Goal: Information Seeking & Learning: Understand process/instructions

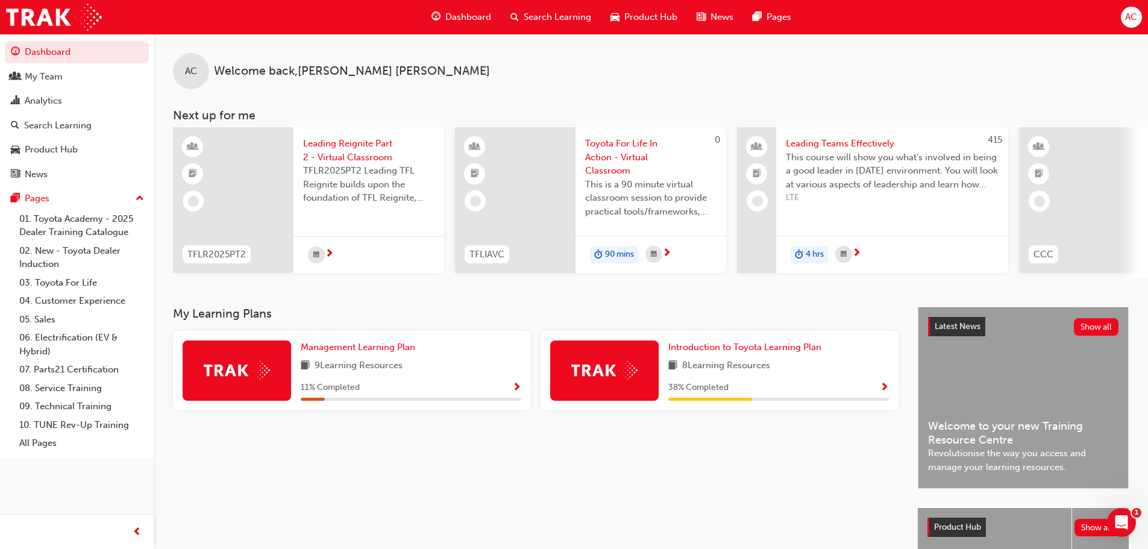
click at [619, 147] on span "Toyota For Life In Action - Virtual Classroom" at bounding box center [650, 157] width 131 height 41
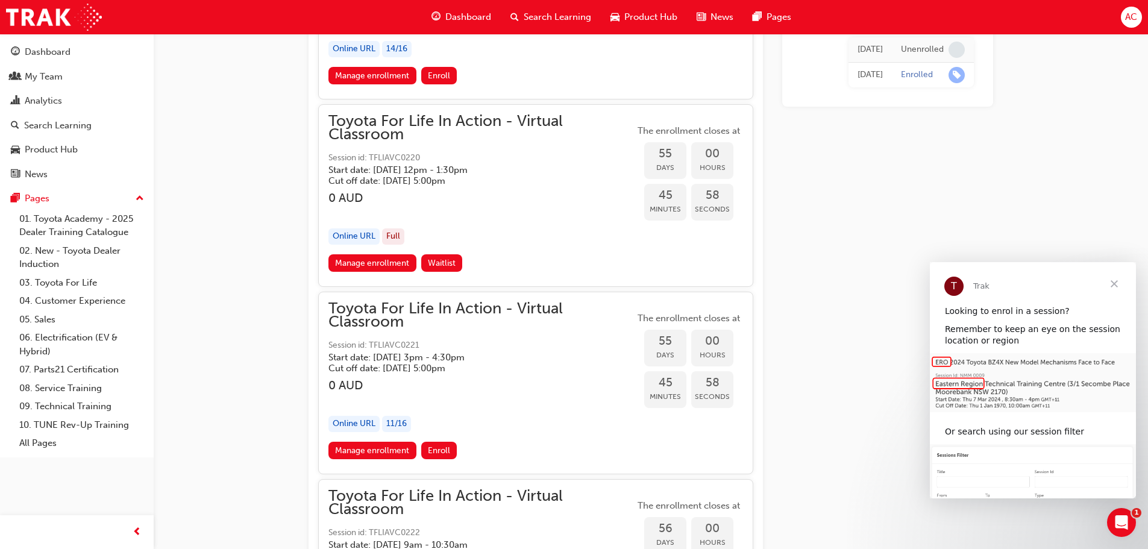
scroll to position [14240, 0]
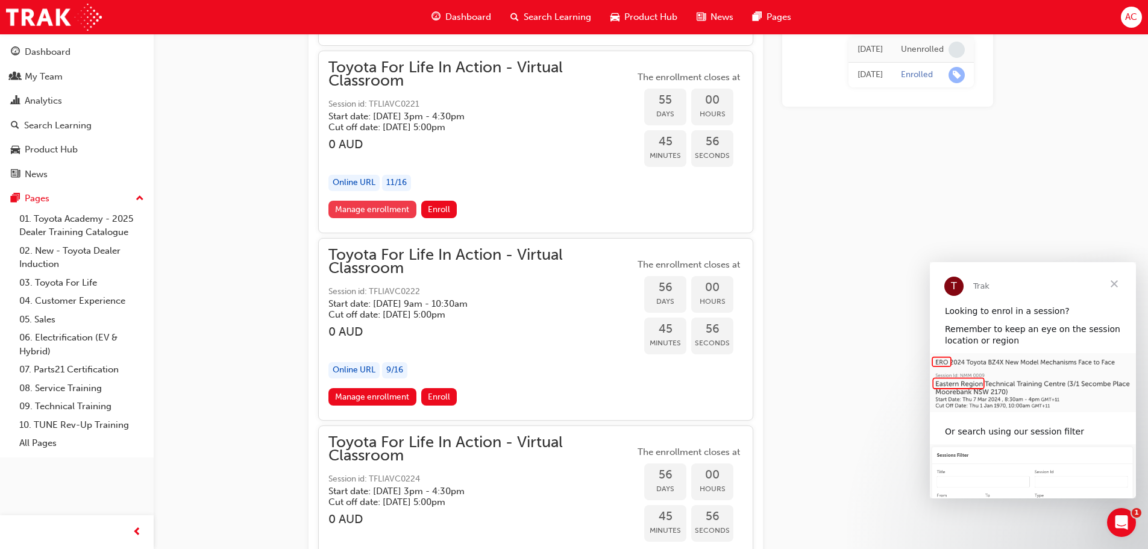
click at [387, 205] on link "Manage enrollment" at bounding box center [372, 209] width 88 height 17
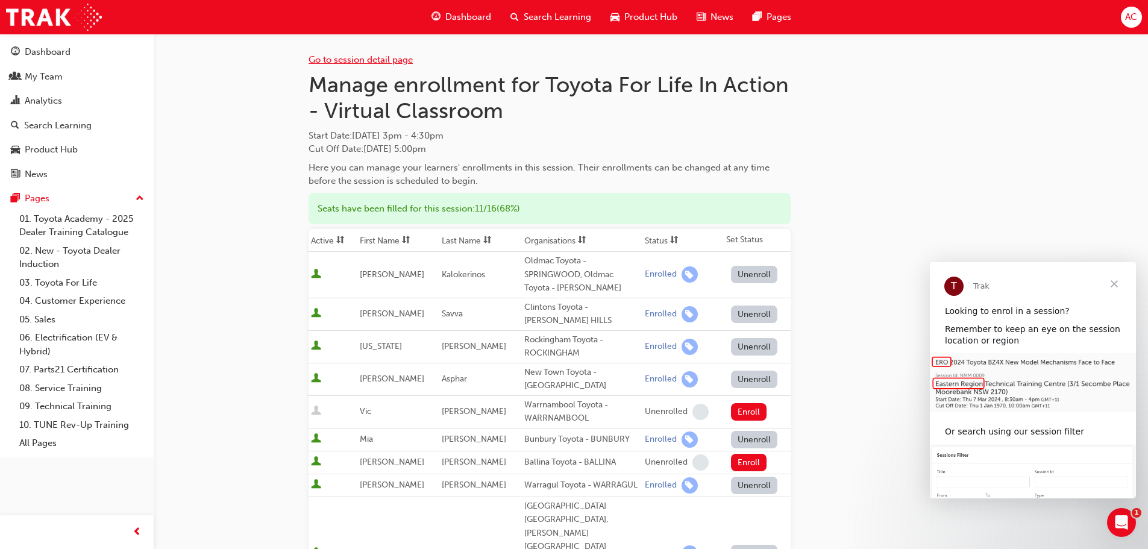
click at [370, 59] on link "Go to session detail page" at bounding box center [360, 59] width 104 height 11
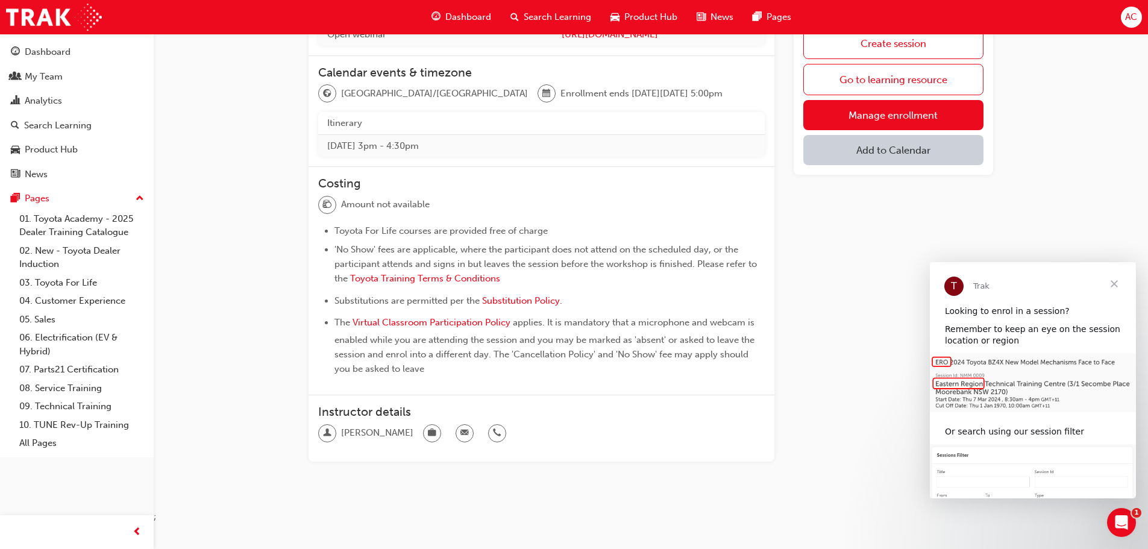
scroll to position [320, 0]
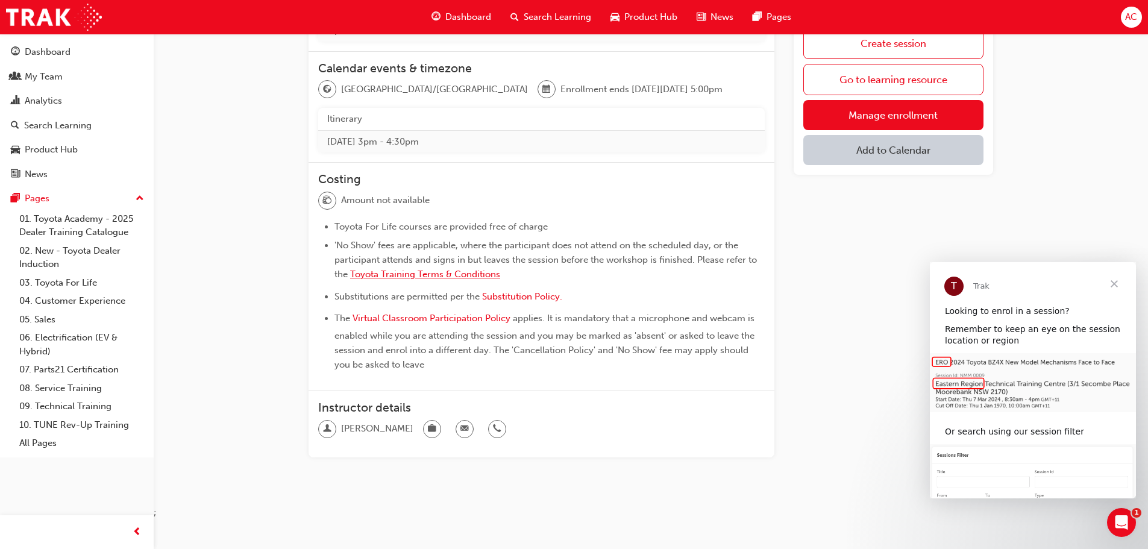
click at [422, 274] on span "Toyota Training Terms & Conditions" at bounding box center [425, 274] width 150 height 11
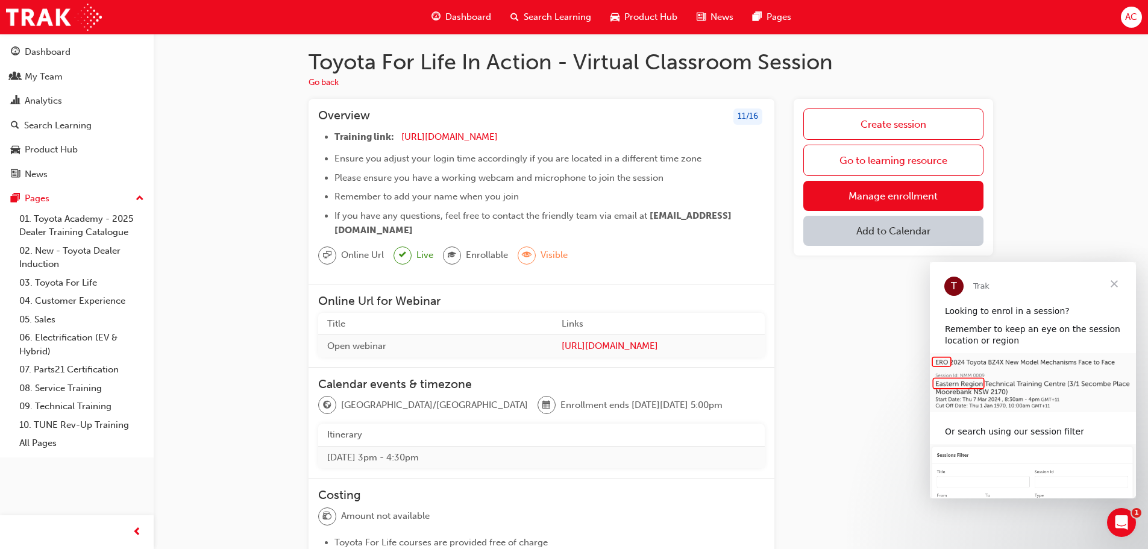
scroll to position [0, 0]
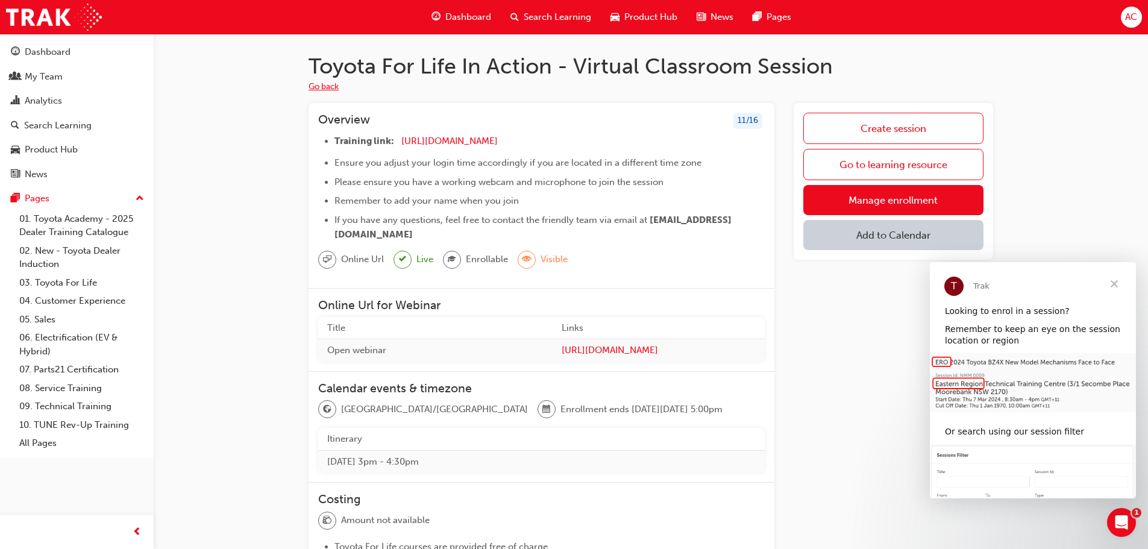
click at [334, 85] on button "Go back" at bounding box center [323, 87] width 30 height 14
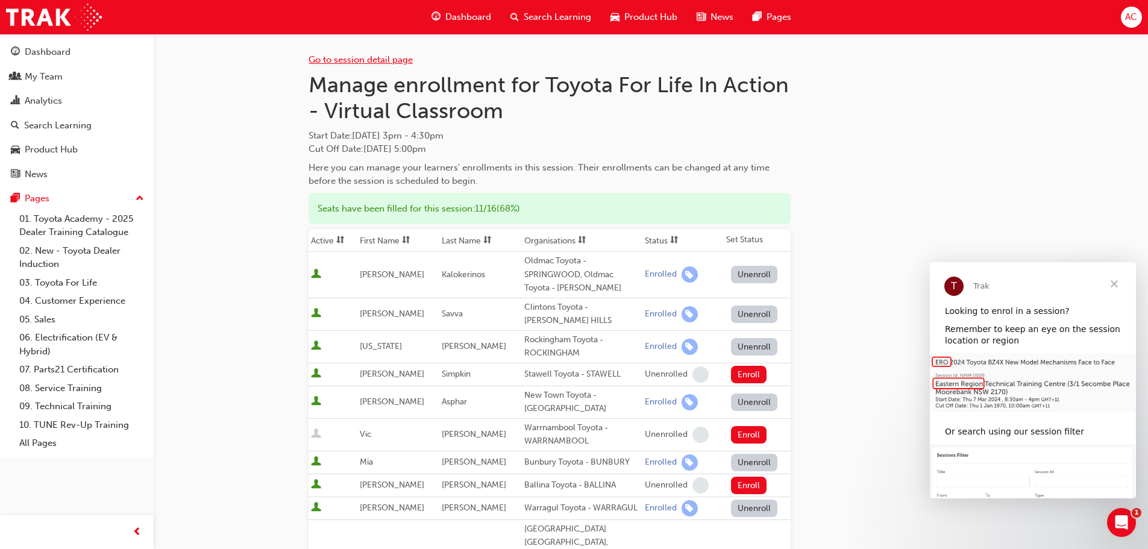
click at [377, 64] on link "Go to session detail page" at bounding box center [360, 59] width 104 height 11
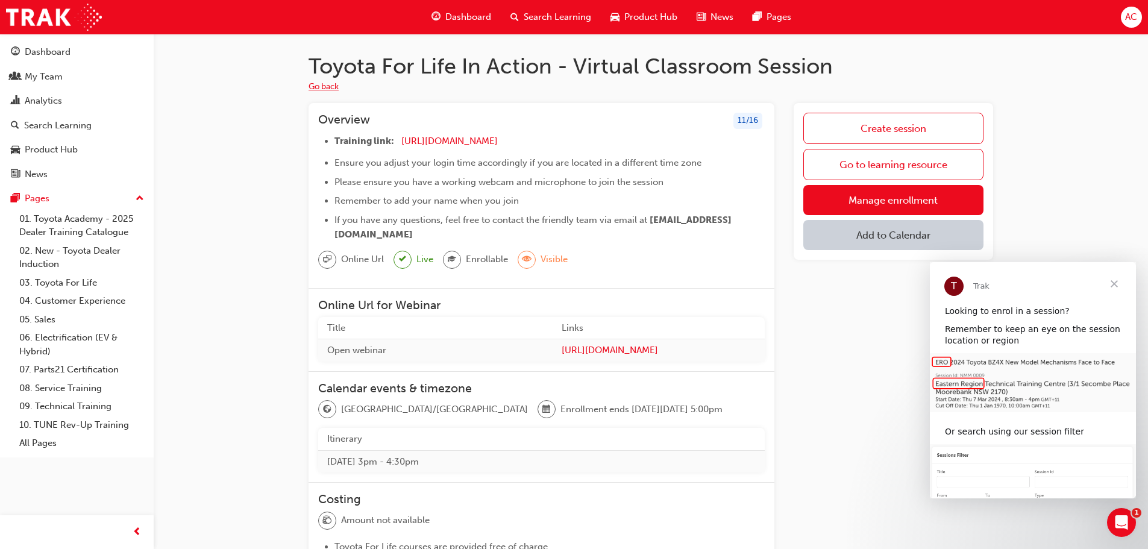
click at [334, 87] on button "Go back" at bounding box center [323, 87] width 30 height 14
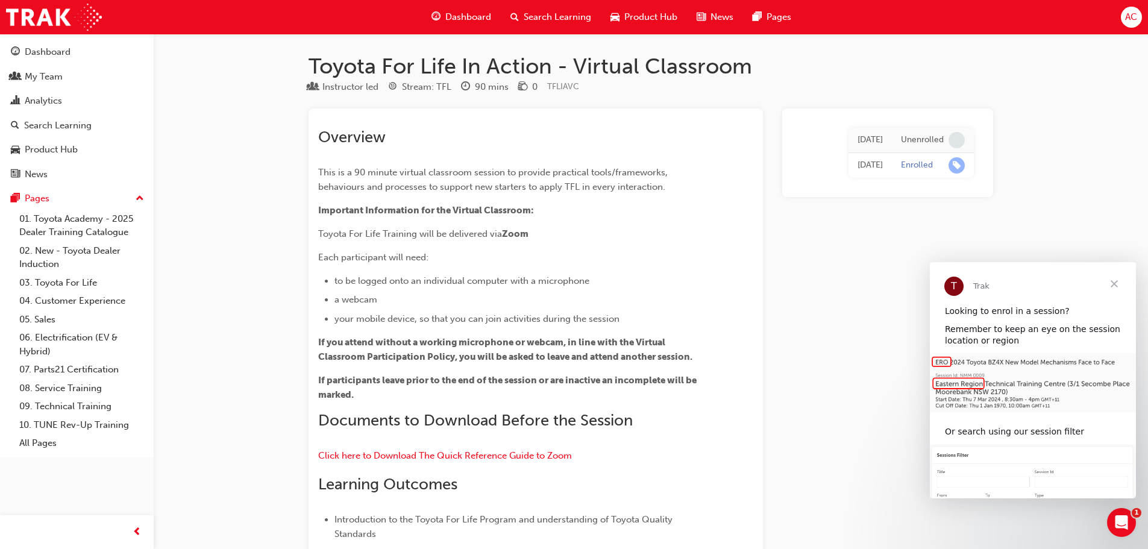
scroll to position [14240, 0]
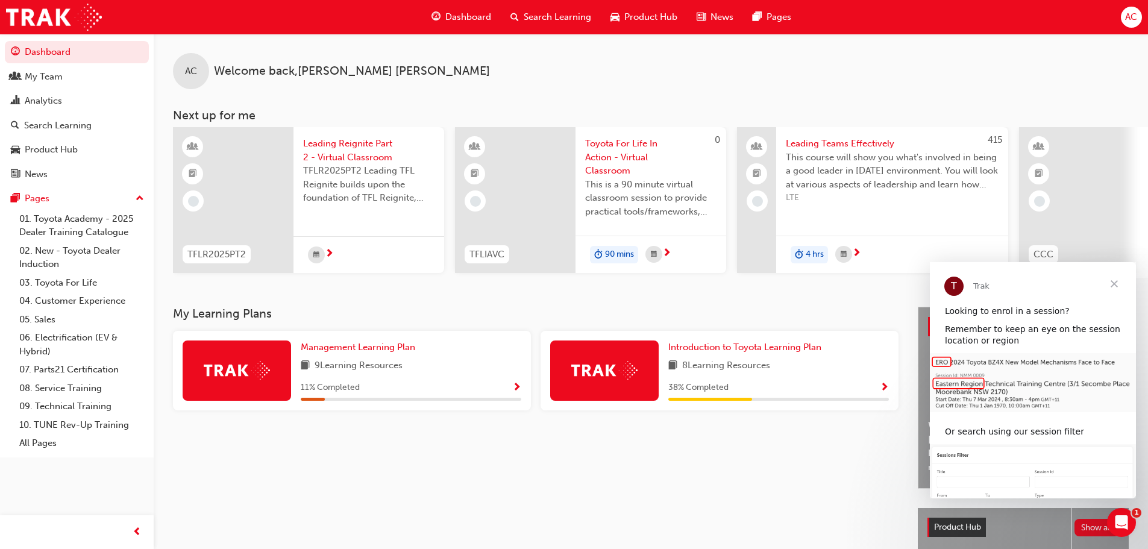
click at [621, 154] on span "Toyota For Life In Action - Virtual Classroom" at bounding box center [650, 157] width 131 height 41
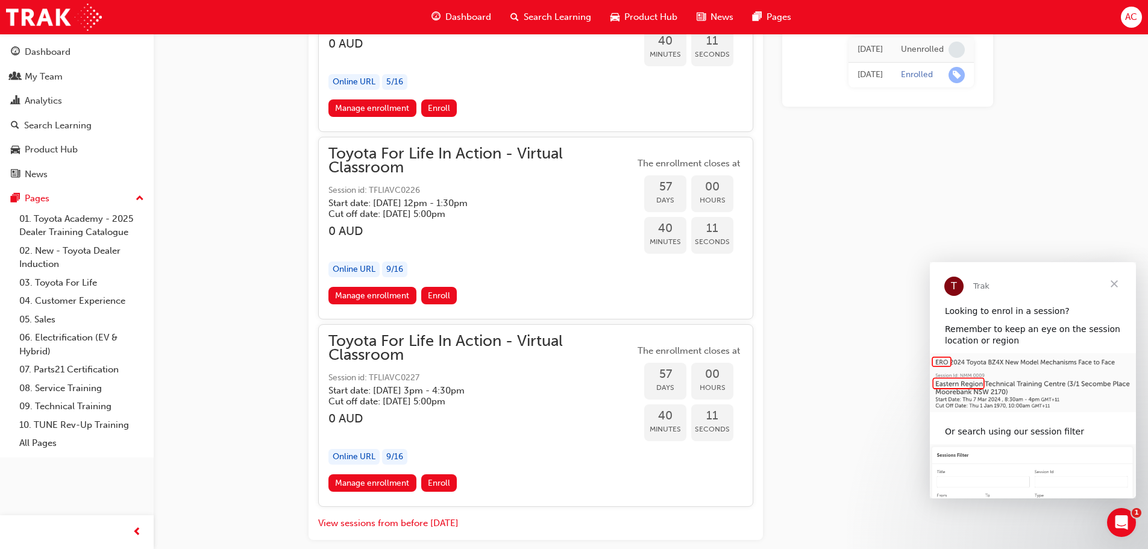
scroll to position [14941, 0]
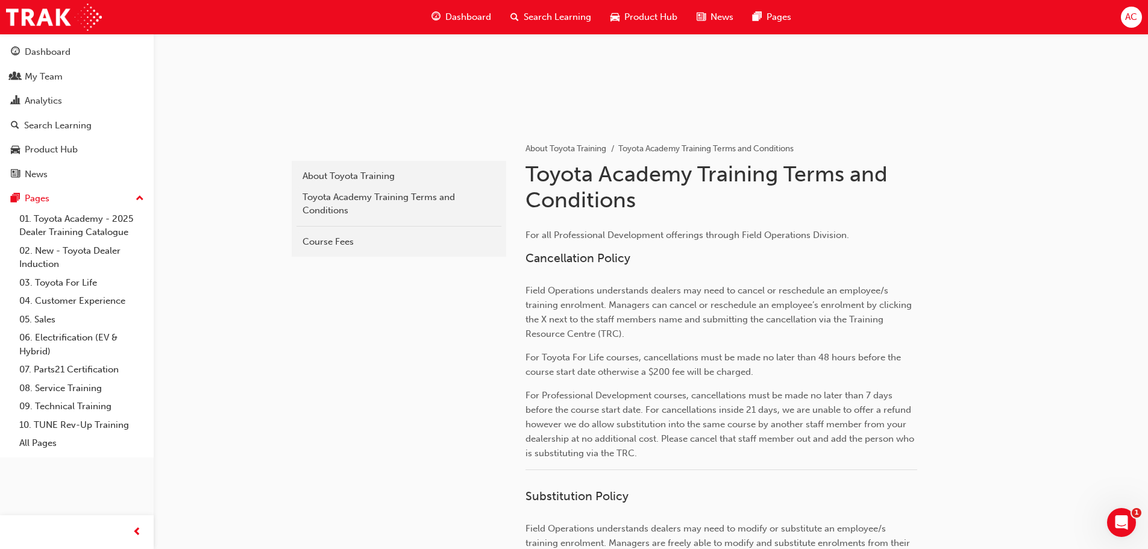
scroll to position [301, 0]
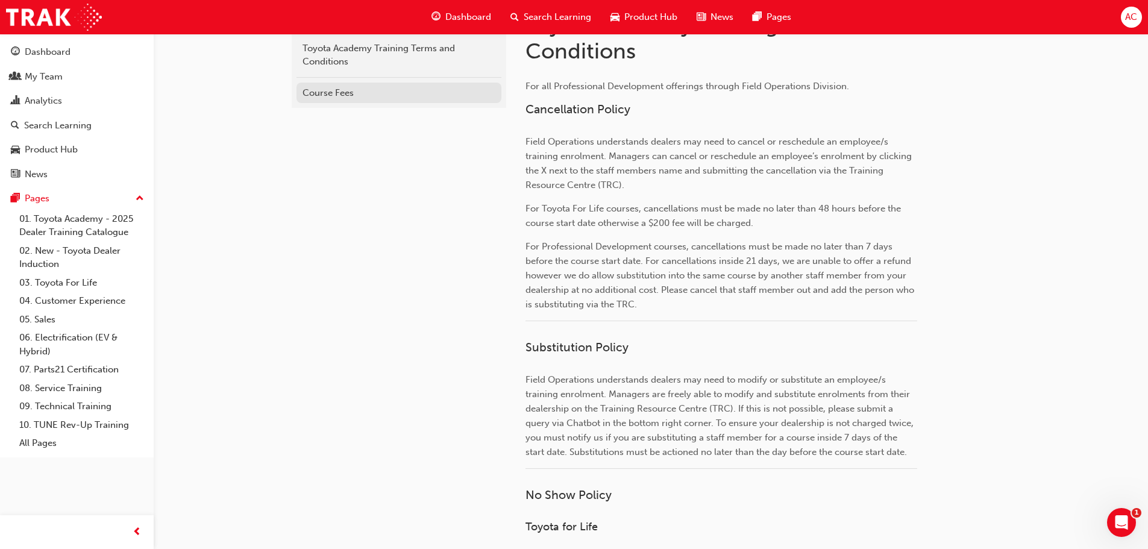
click at [351, 100] on link "Course Fees" at bounding box center [398, 93] width 205 height 21
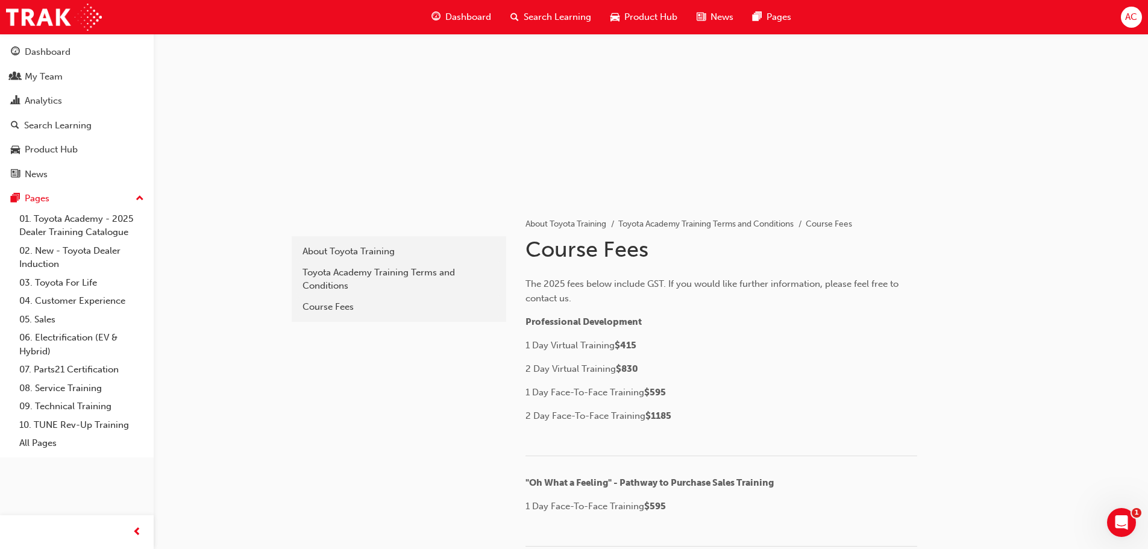
scroll to position [121, 0]
